Goal: Information Seeking & Learning: Stay updated

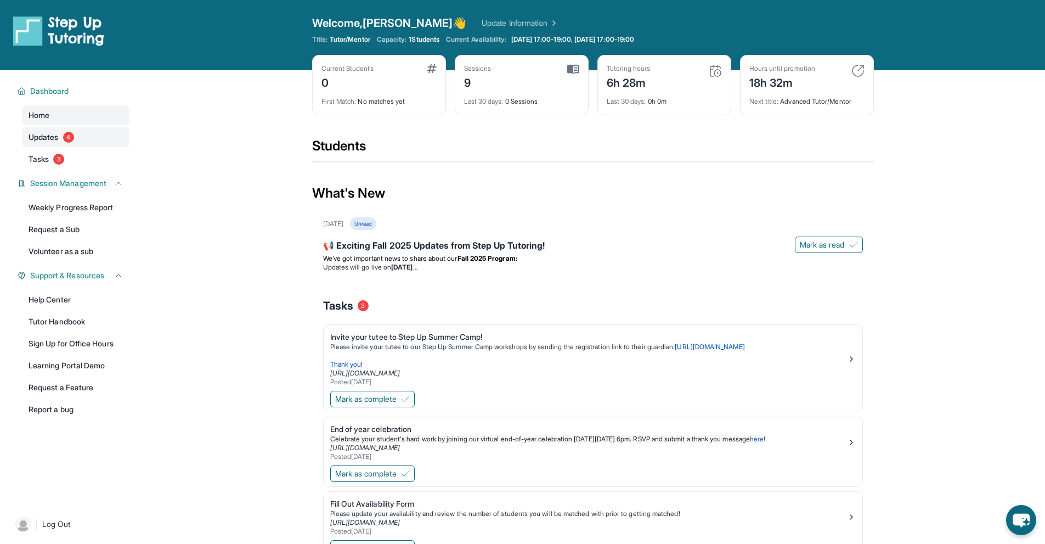
click at [76, 143] on link "Updates 4" at bounding box center [75, 137] width 107 height 20
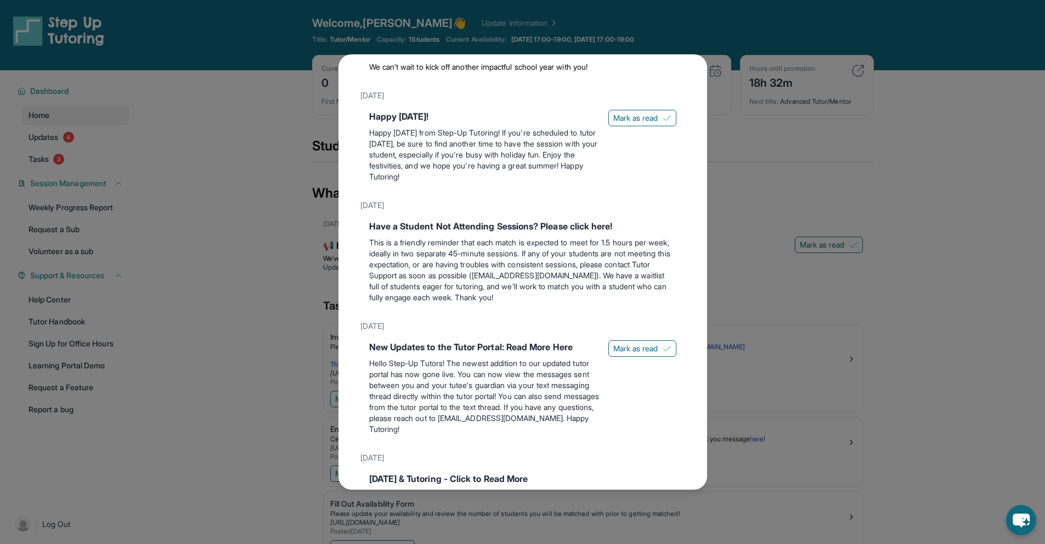
scroll to position [219, 0]
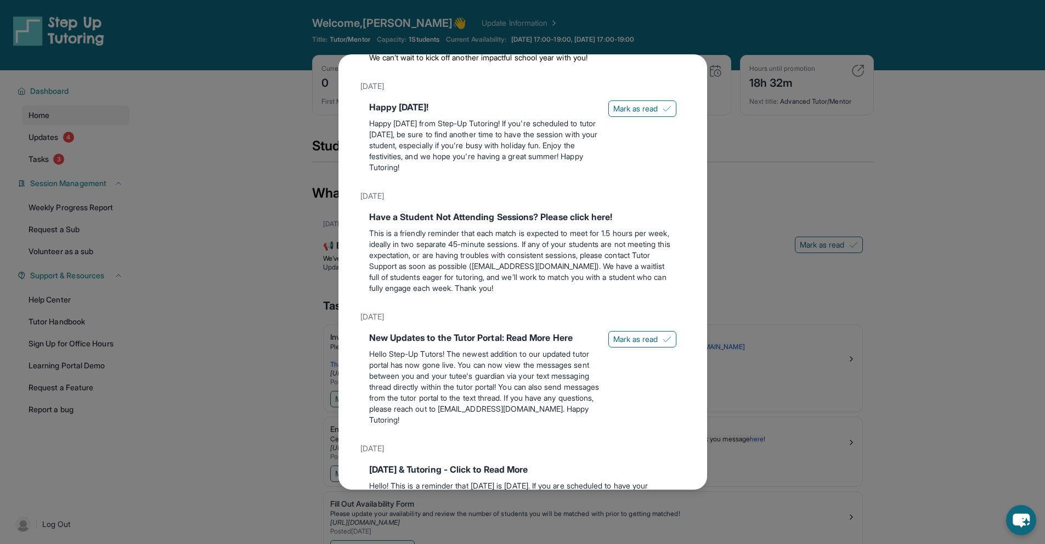
click at [831, 261] on div "Updates [DATE] 📢 Exciting Fall 2025 Updates from Step Up Tutoring! We’ve got im…" at bounding box center [522, 272] width 1045 height 544
click at [831, 261] on p "We’ve got important news to share about our Fall 2025 Program:" at bounding box center [593, 258] width 540 height 9
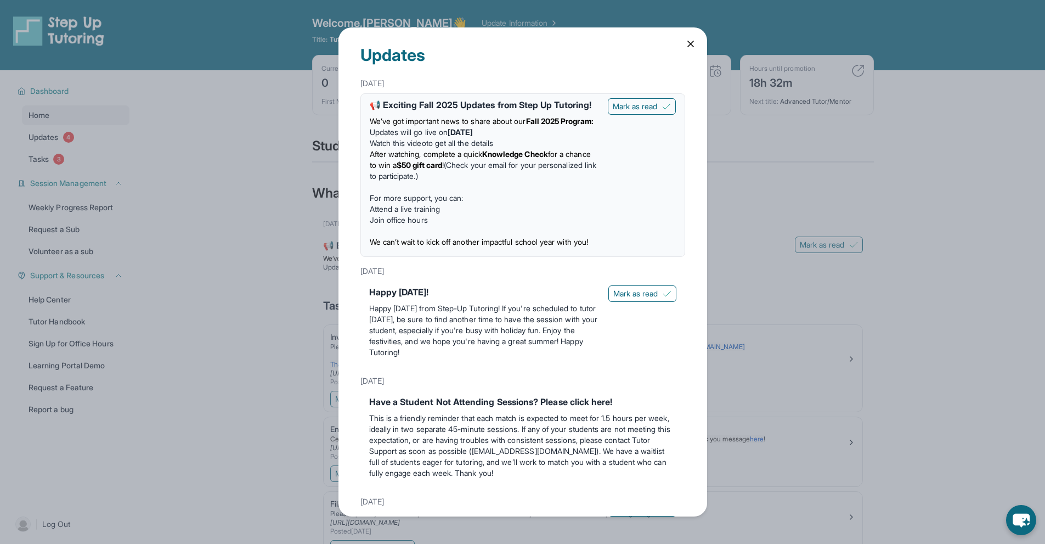
click at [41, 160] on div "Updates [DATE] 📢 Exciting Fall 2025 Updates from Step Up Tutoring! We’ve got im…" at bounding box center [522, 272] width 1045 height 544
click at [41, 160] on span "Tasks" at bounding box center [39, 159] width 20 height 11
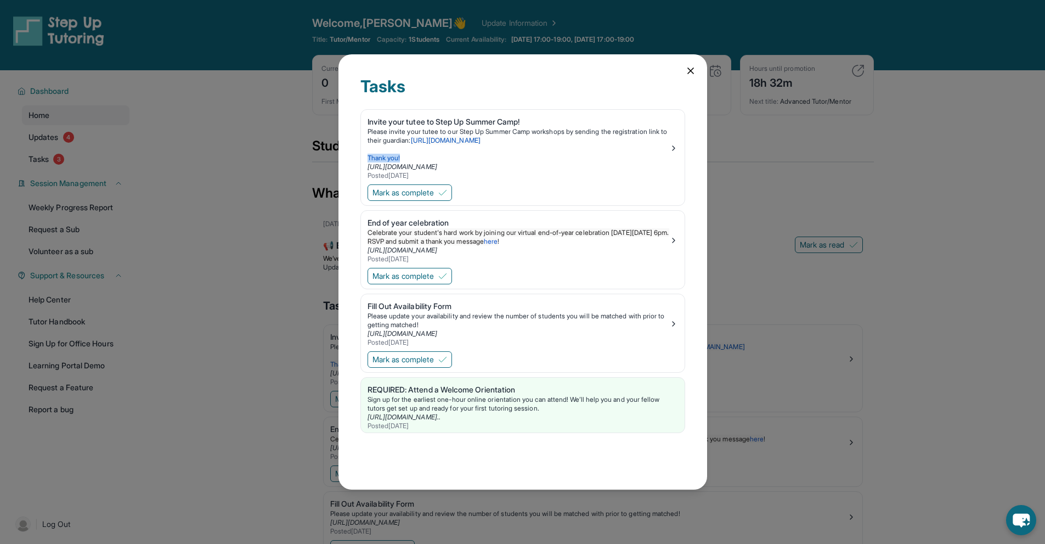
click at [41, 160] on div "Tasks Invite your tutee to Step Up Summer Camp! Please invite your tutee to our…" at bounding box center [522, 272] width 1045 height 544
click at [41, 160] on span "Tasks" at bounding box center [39, 159] width 20 height 11
click at [709, 148] on div "Tasks Invite your tutee to Step Up Summer Camp! Please invite your tutee to our…" at bounding box center [522, 272] width 1045 height 544
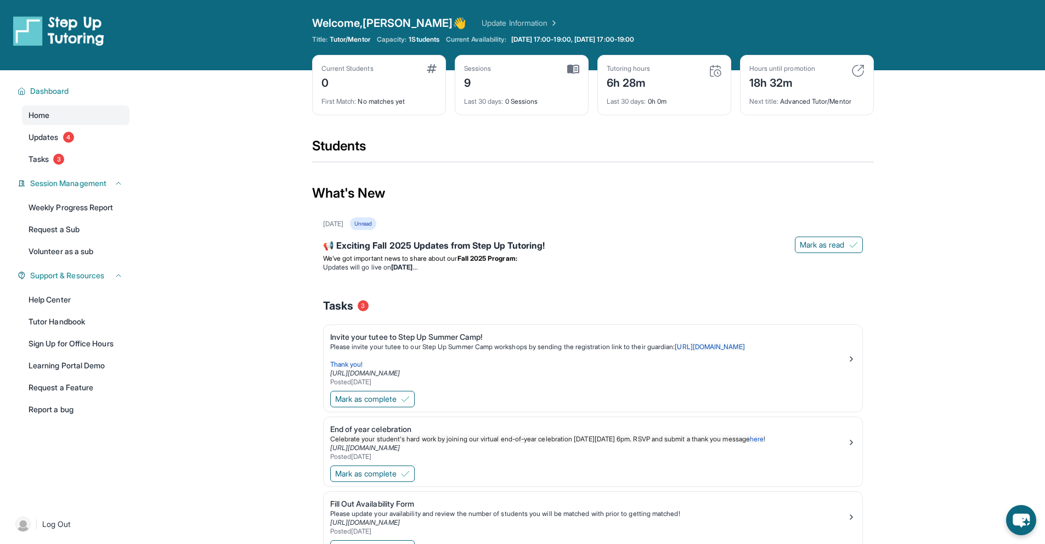
click at [709, 148] on div "Students" at bounding box center [593, 149] width 562 height 24
